Goal: Transaction & Acquisition: Obtain resource

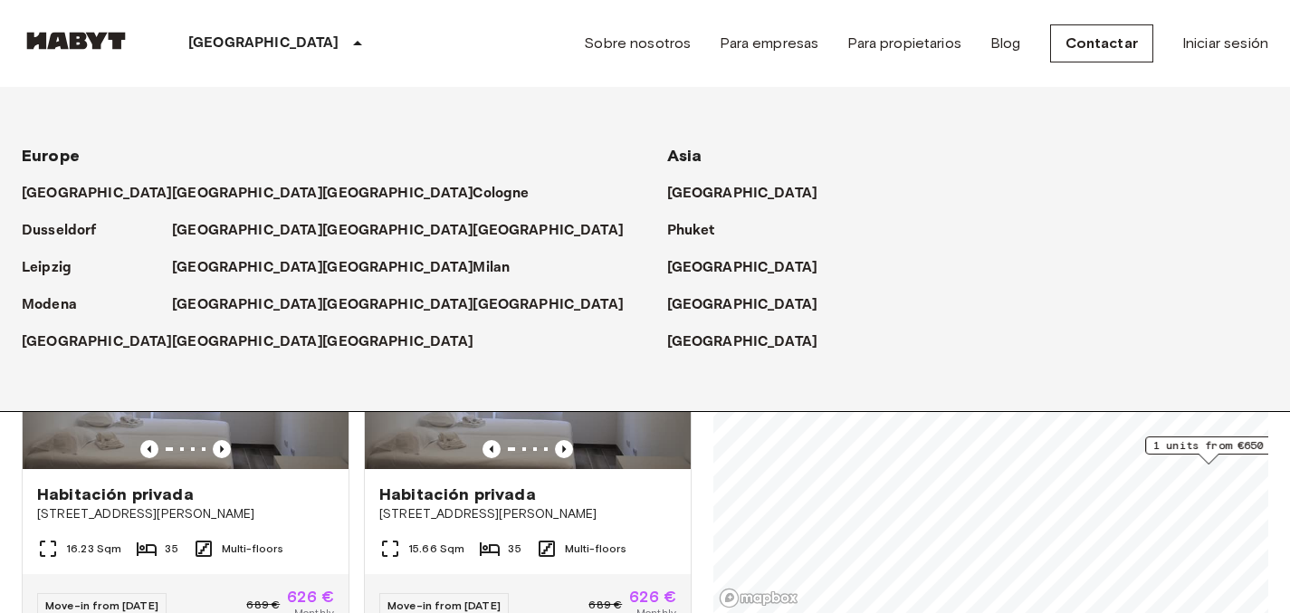
scroll to position [1278, 0]
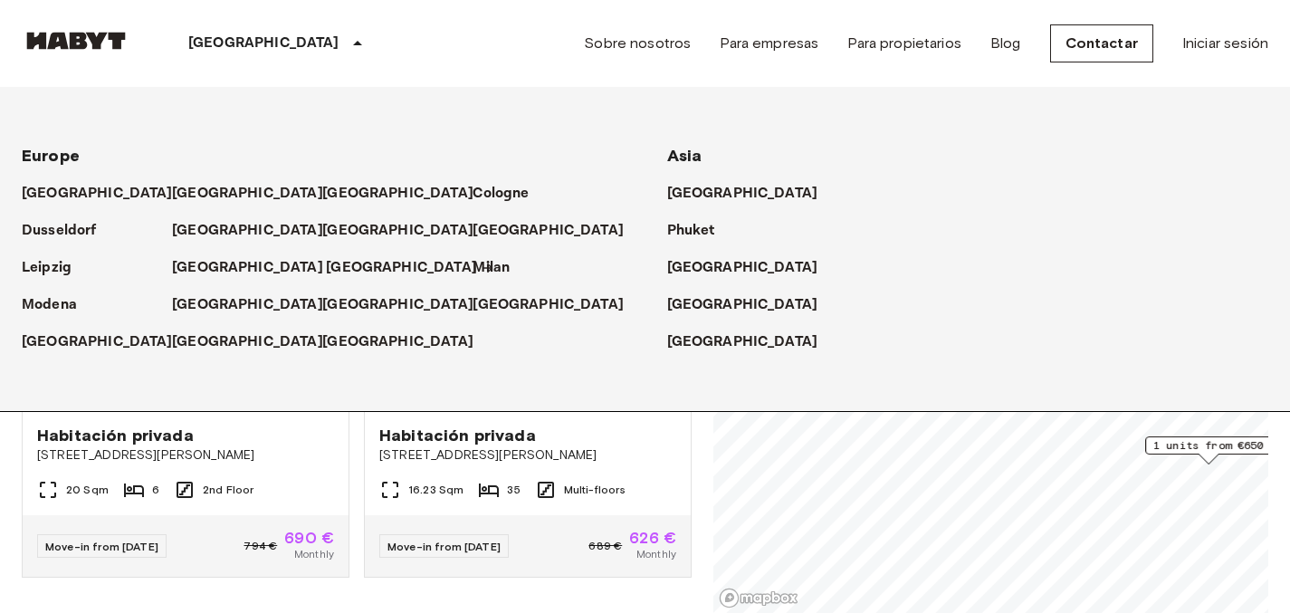
click at [326, 267] on p "[GEOGRAPHIC_DATA]" at bounding box center [401, 268] width 151 height 22
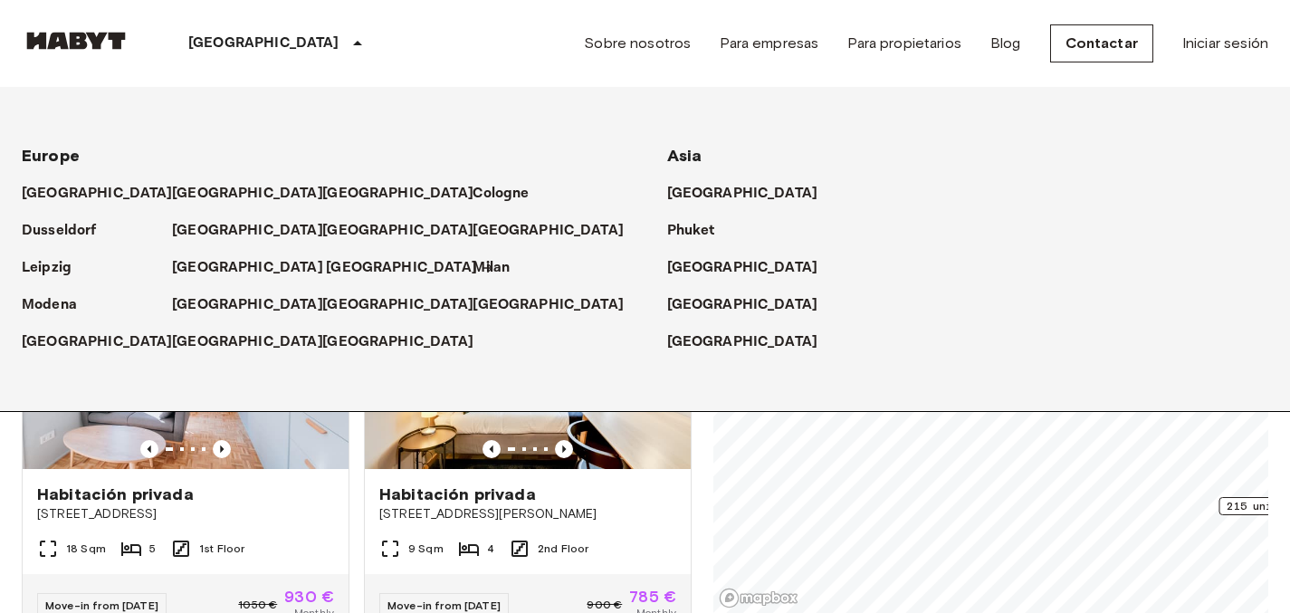
click at [326, 267] on p "[GEOGRAPHIC_DATA]" at bounding box center [401, 268] width 151 height 22
click at [322, 253] on div "[GEOGRAPHIC_DATA]" at bounding box center [397, 260] width 150 height 37
click at [326, 266] on p "[GEOGRAPHIC_DATA]" at bounding box center [401, 268] width 151 height 22
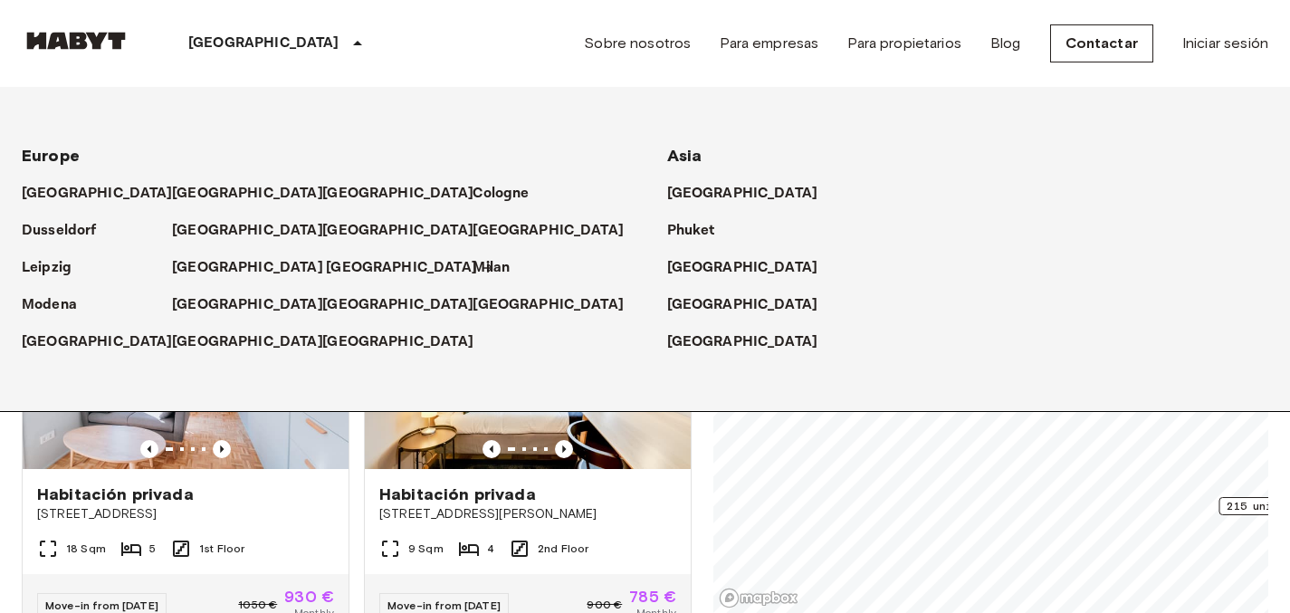
click at [482, 268] on icon at bounding box center [487, 268] width 10 height 10
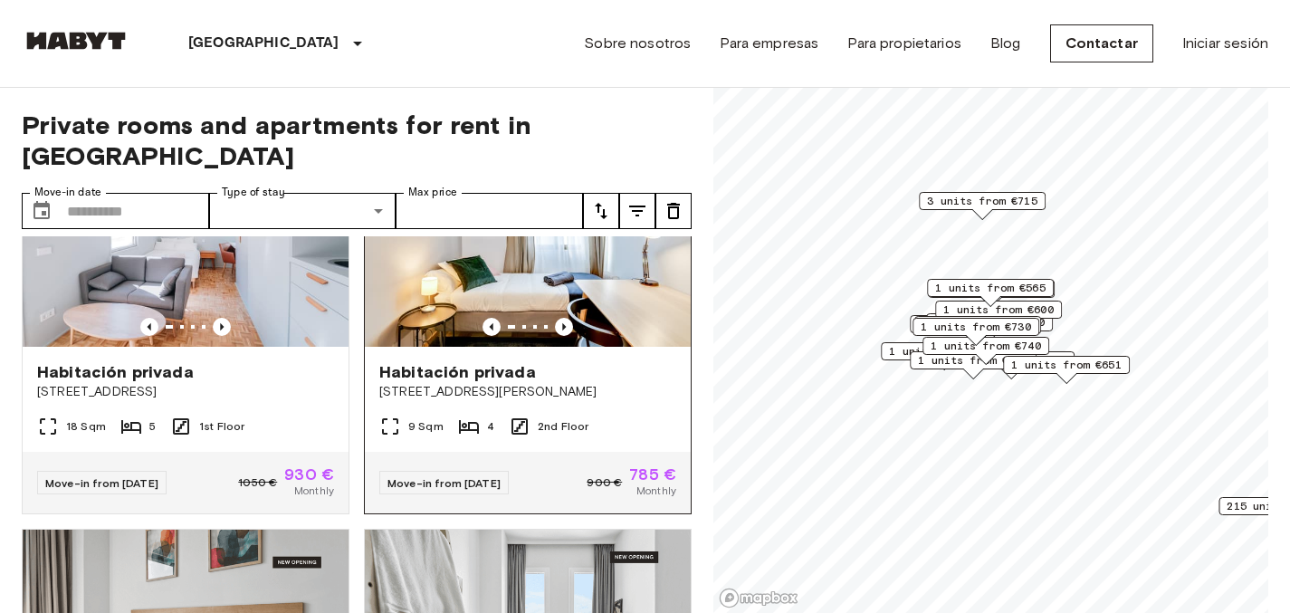
scroll to position [123, 0]
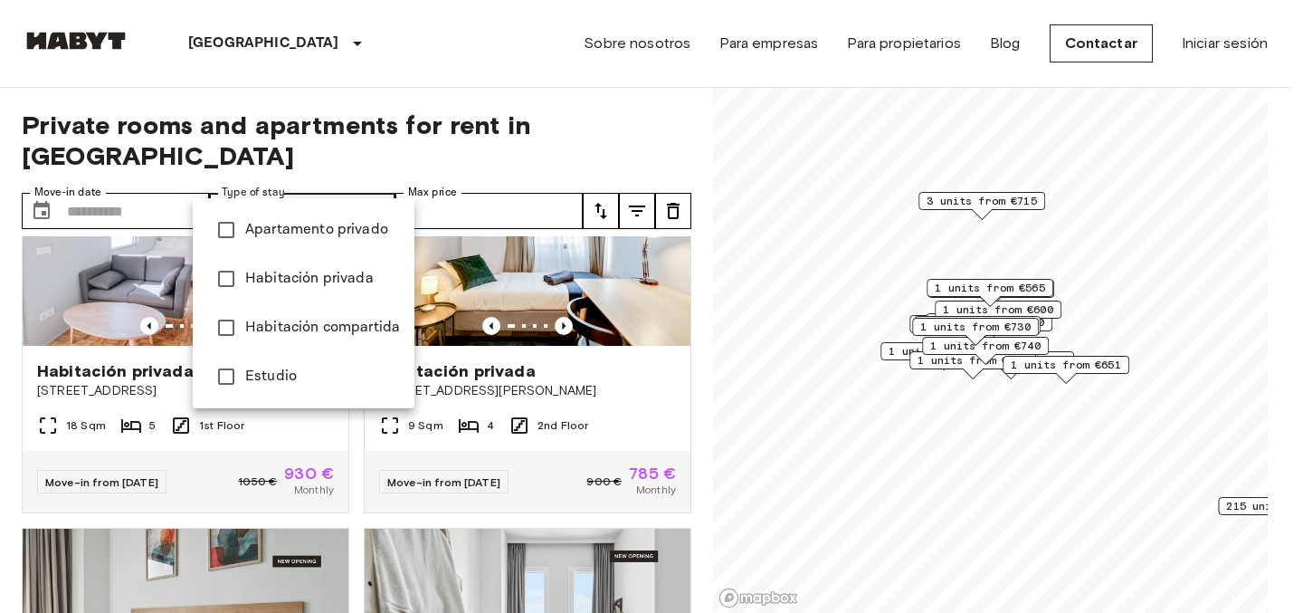
click at [268, 221] on span "Apartamento privado" at bounding box center [322, 230] width 155 height 22
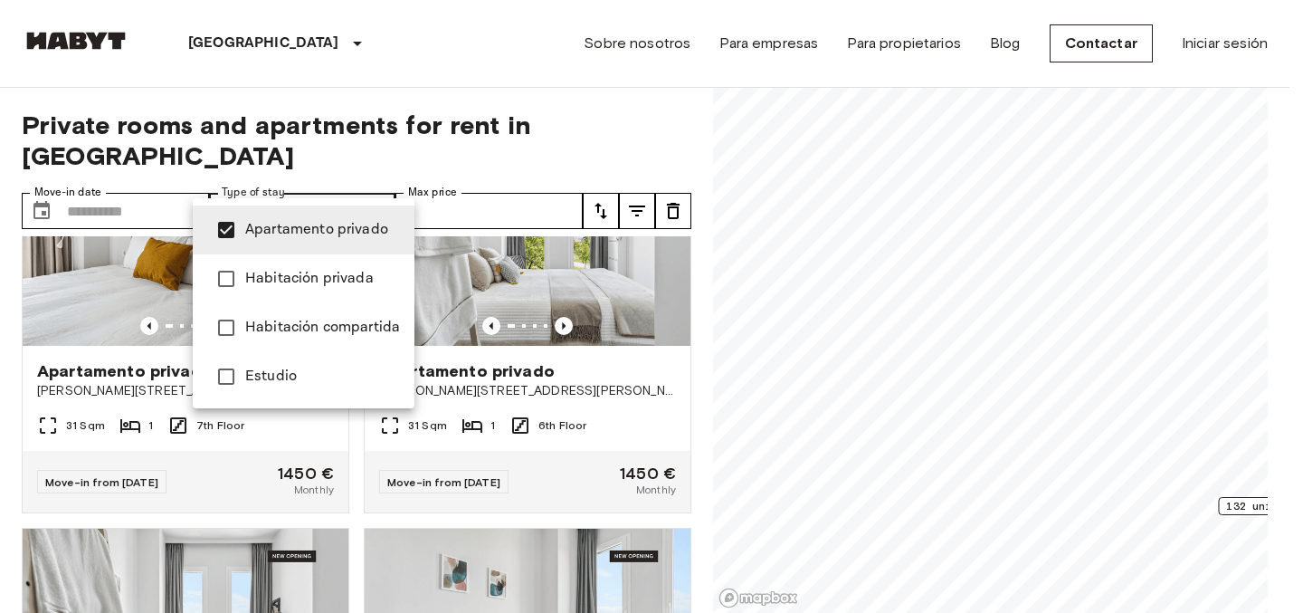
click at [250, 373] on span "Estudio" at bounding box center [322, 377] width 155 height 22
type input "**********"
click at [375, 176] on div at bounding box center [651, 306] width 1303 height 613
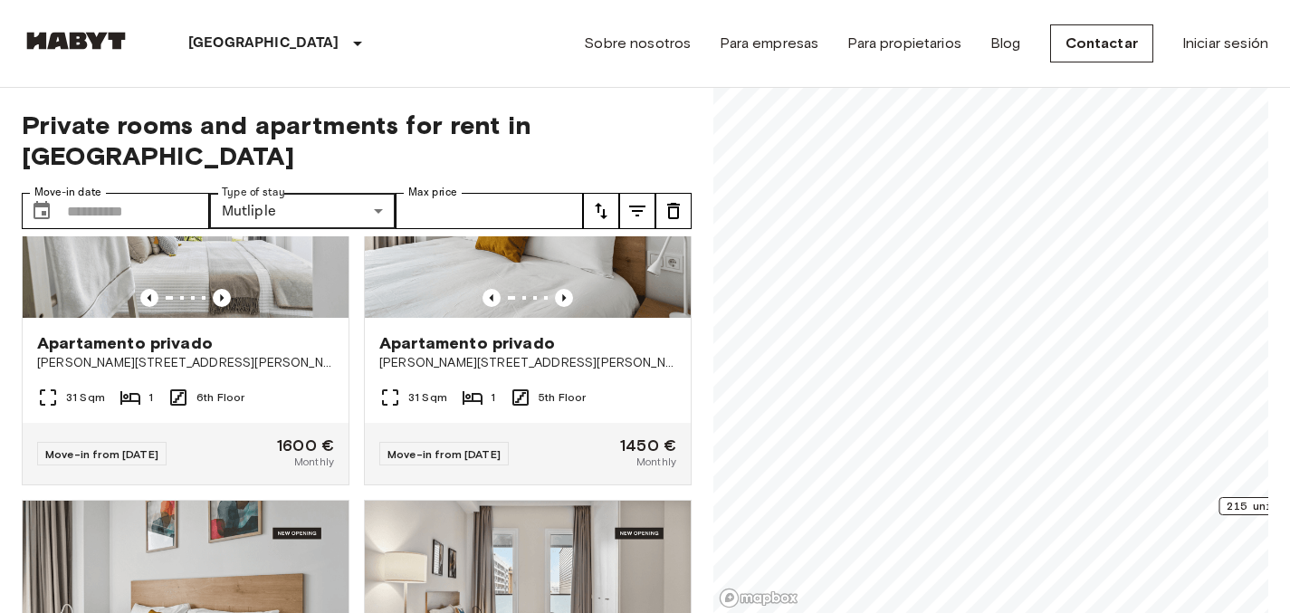
scroll to position [4279, 0]
